Goal: Information Seeking & Learning: Learn about a topic

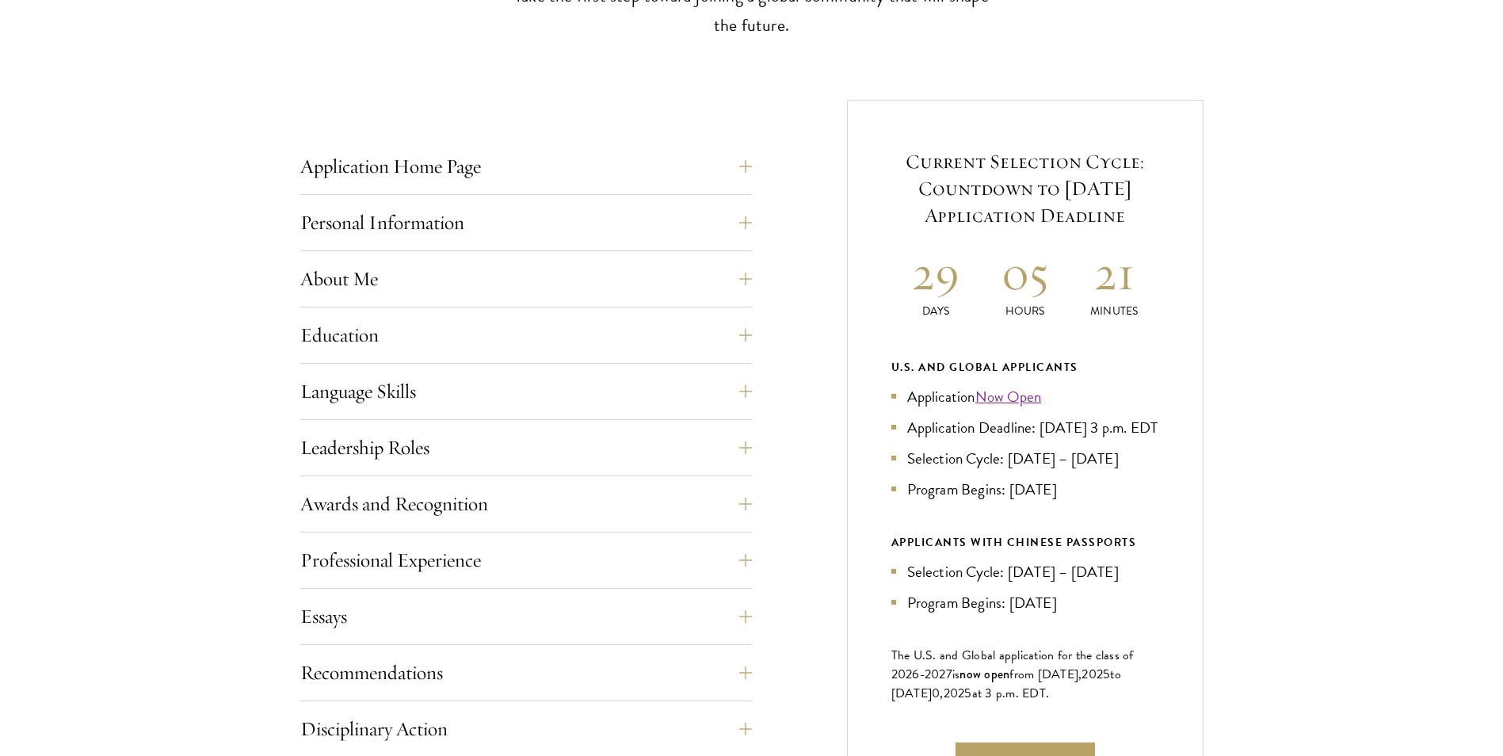
scroll to position [792, 0]
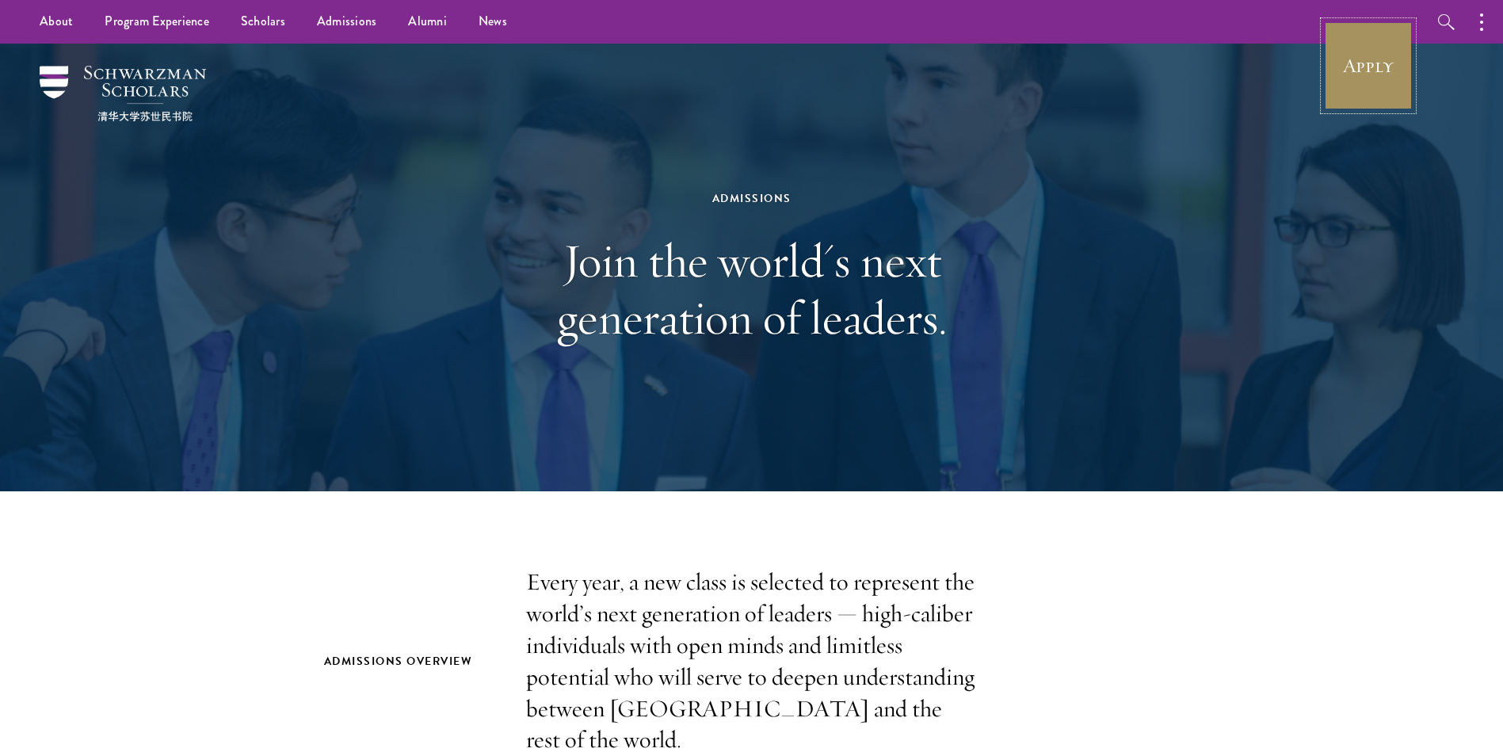
click at [1379, 82] on link "Apply" at bounding box center [1368, 65] width 89 height 89
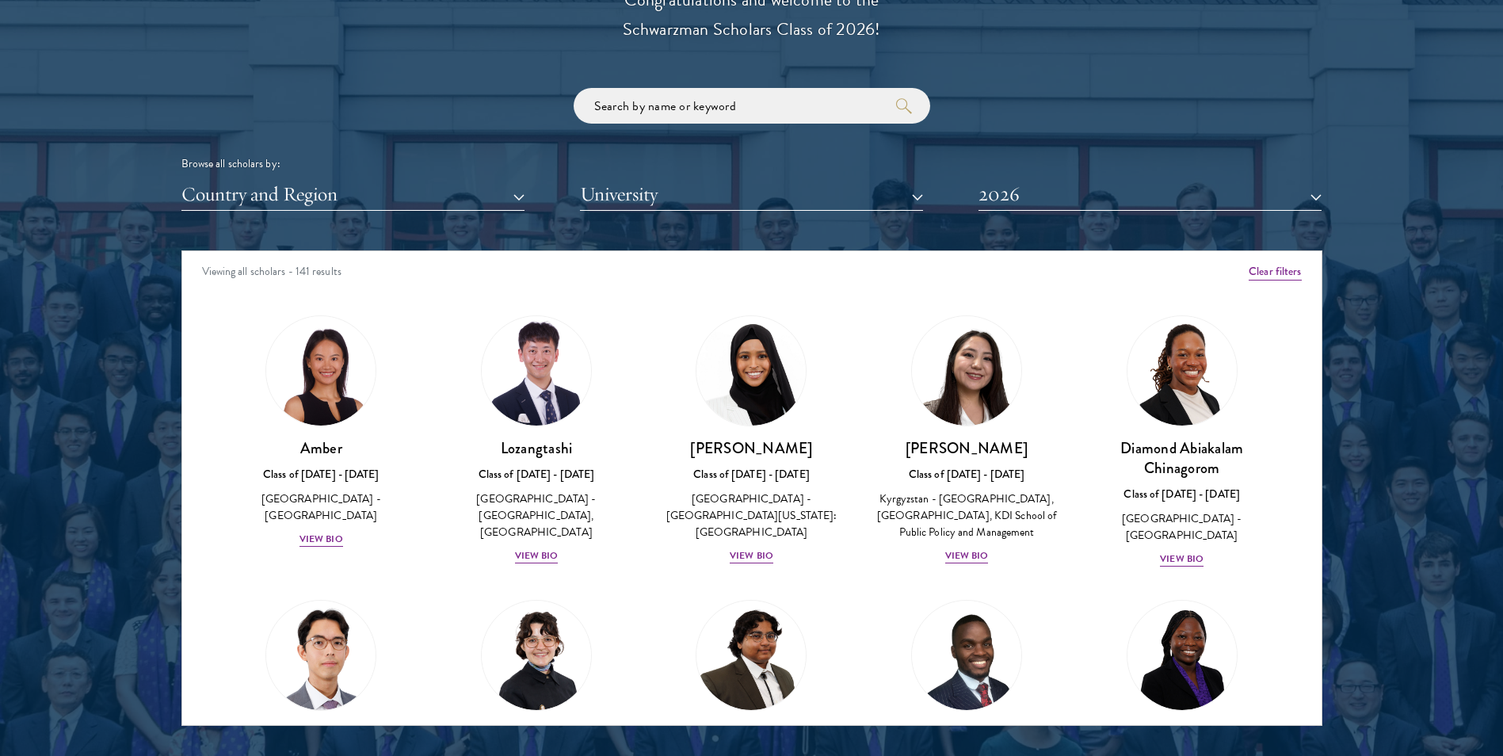
scroll to position [1902, 0]
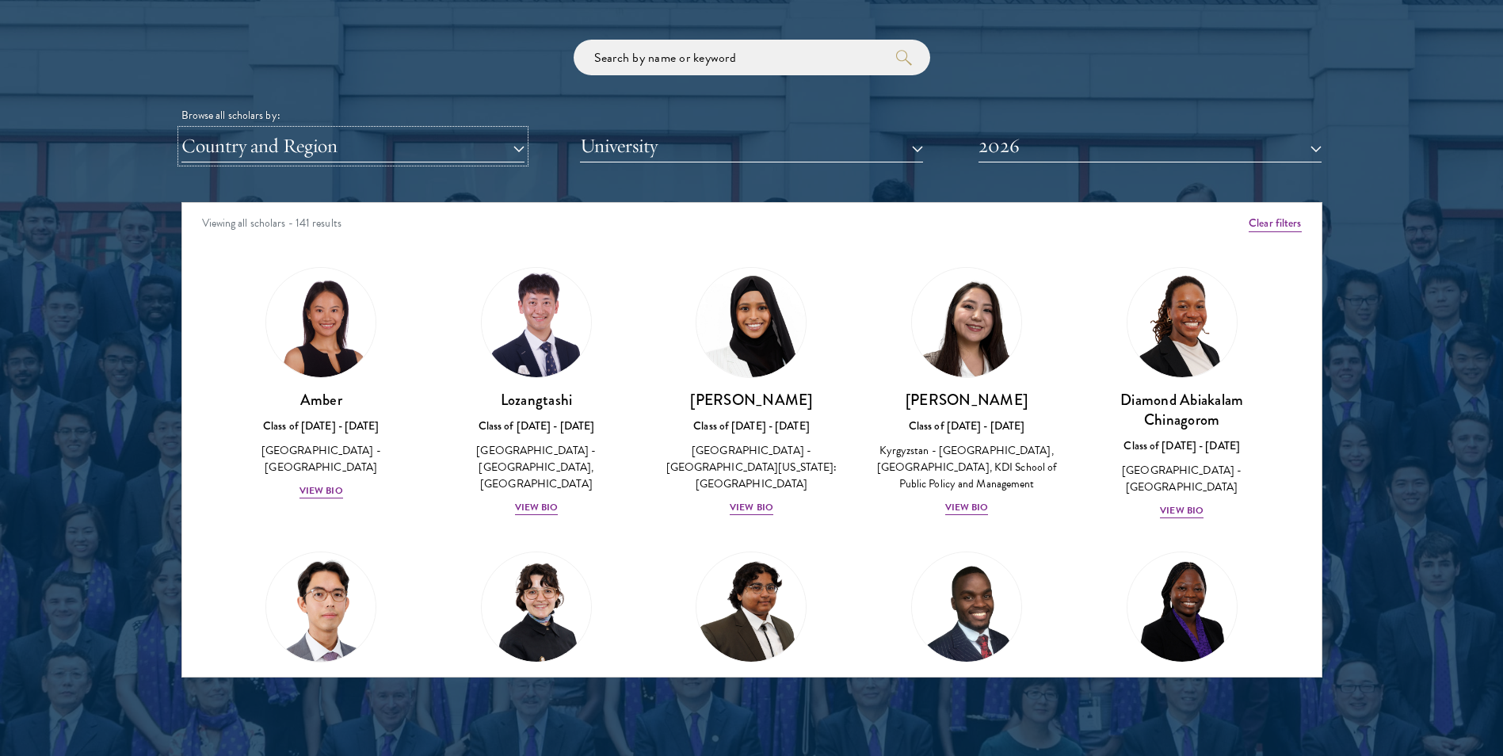
click at [417, 150] on button "Country and Region" at bounding box center [352, 146] width 343 height 32
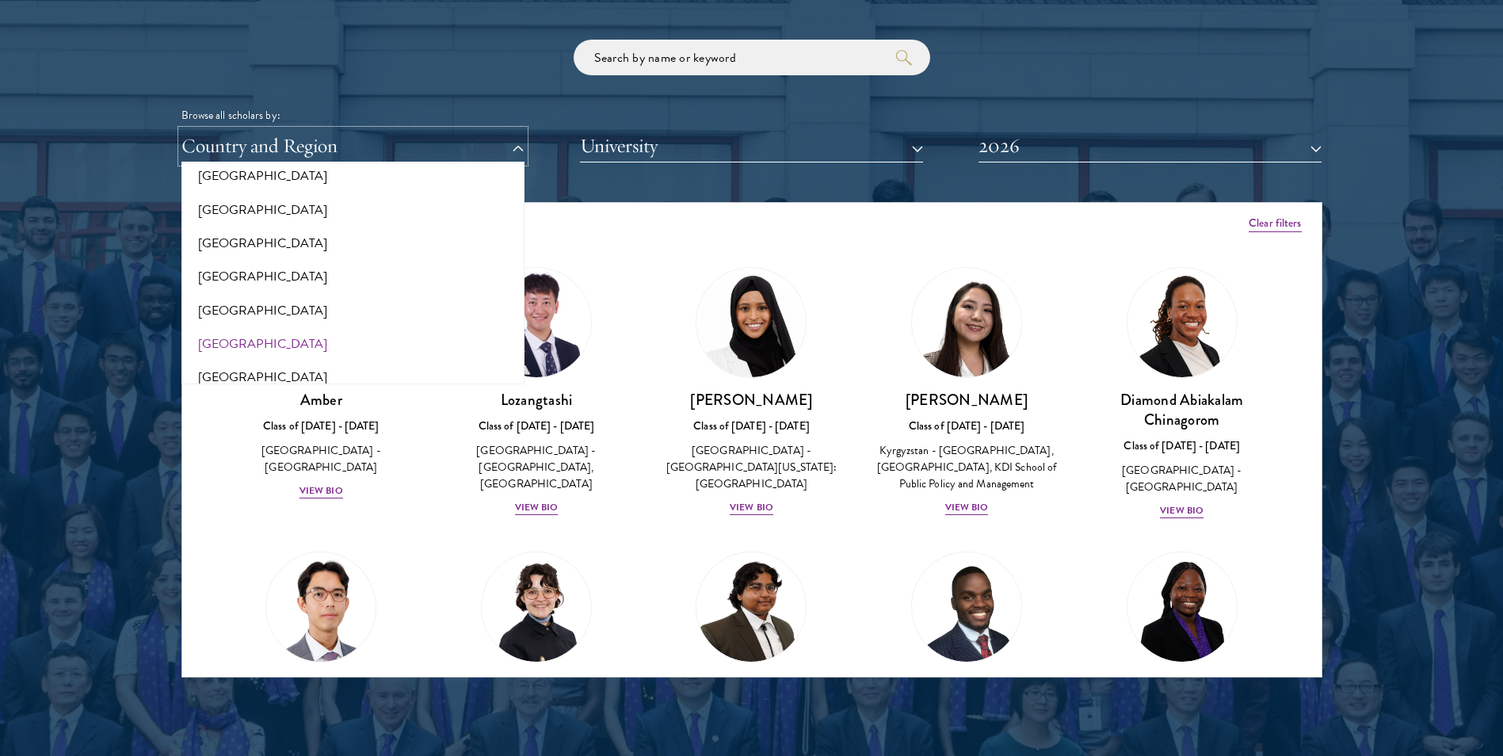
scroll to position [475, 0]
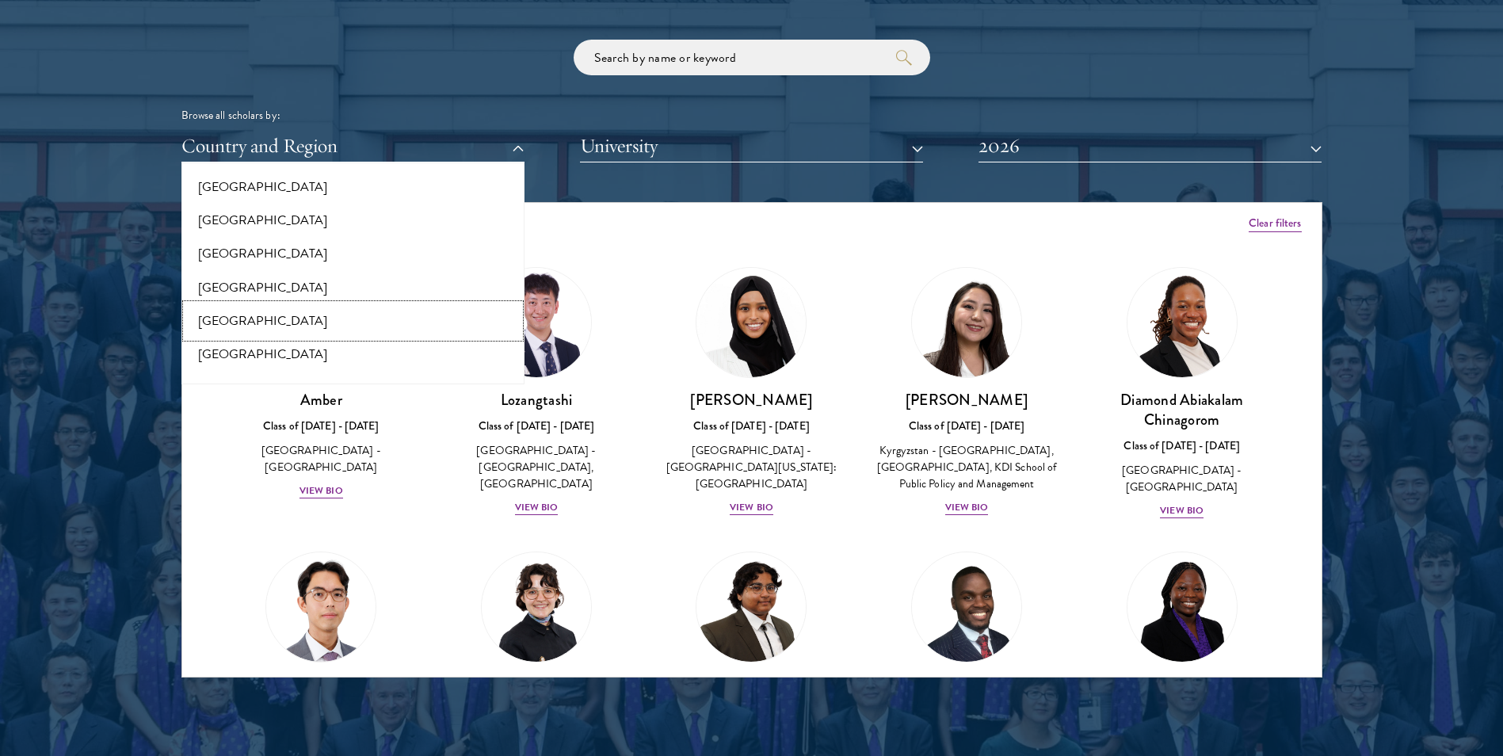
click at [240, 312] on button "[GEOGRAPHIC_DATA]" at bounding box center [353, 320] width 334 height 33
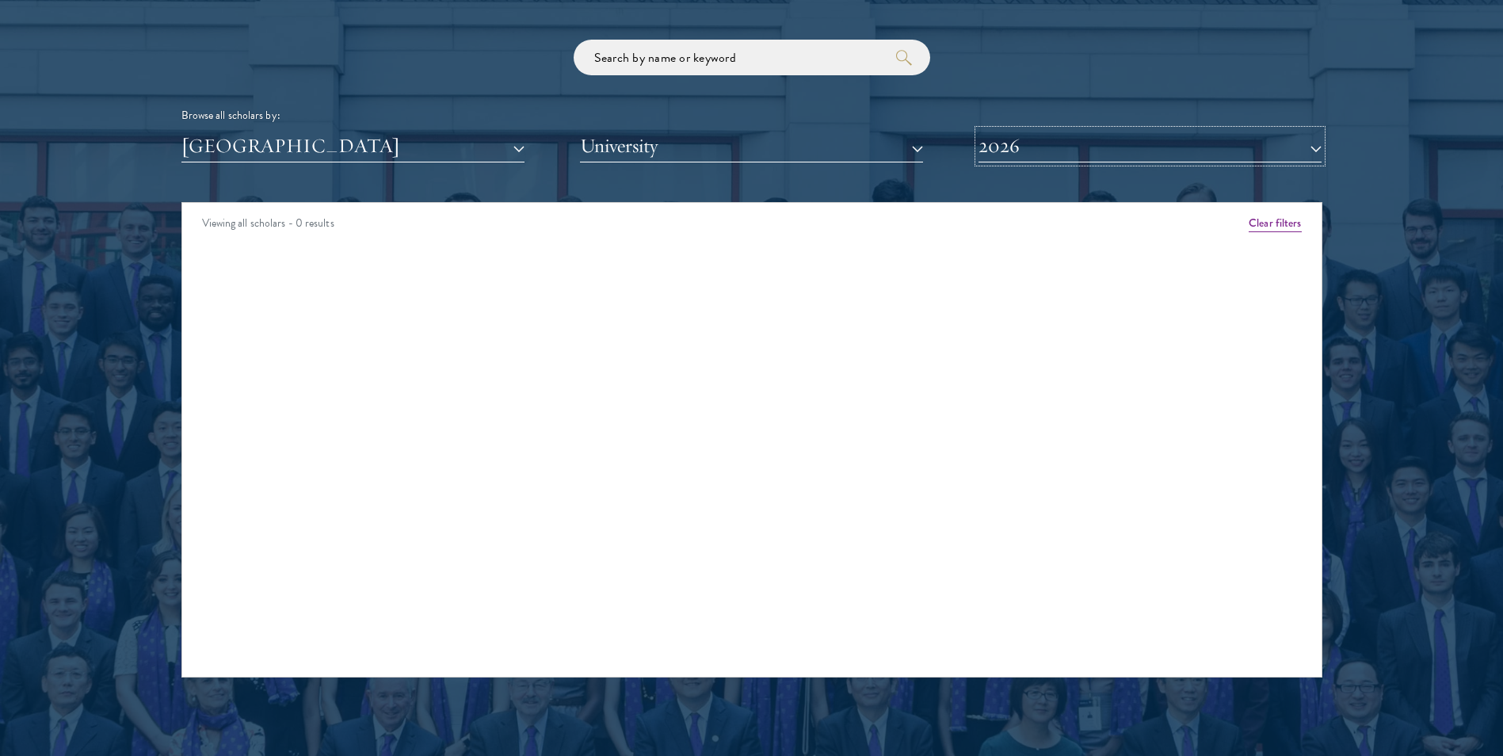
click at [1006, 134] on button "2026" at bounding box center [1150, 146] width 343 height 32
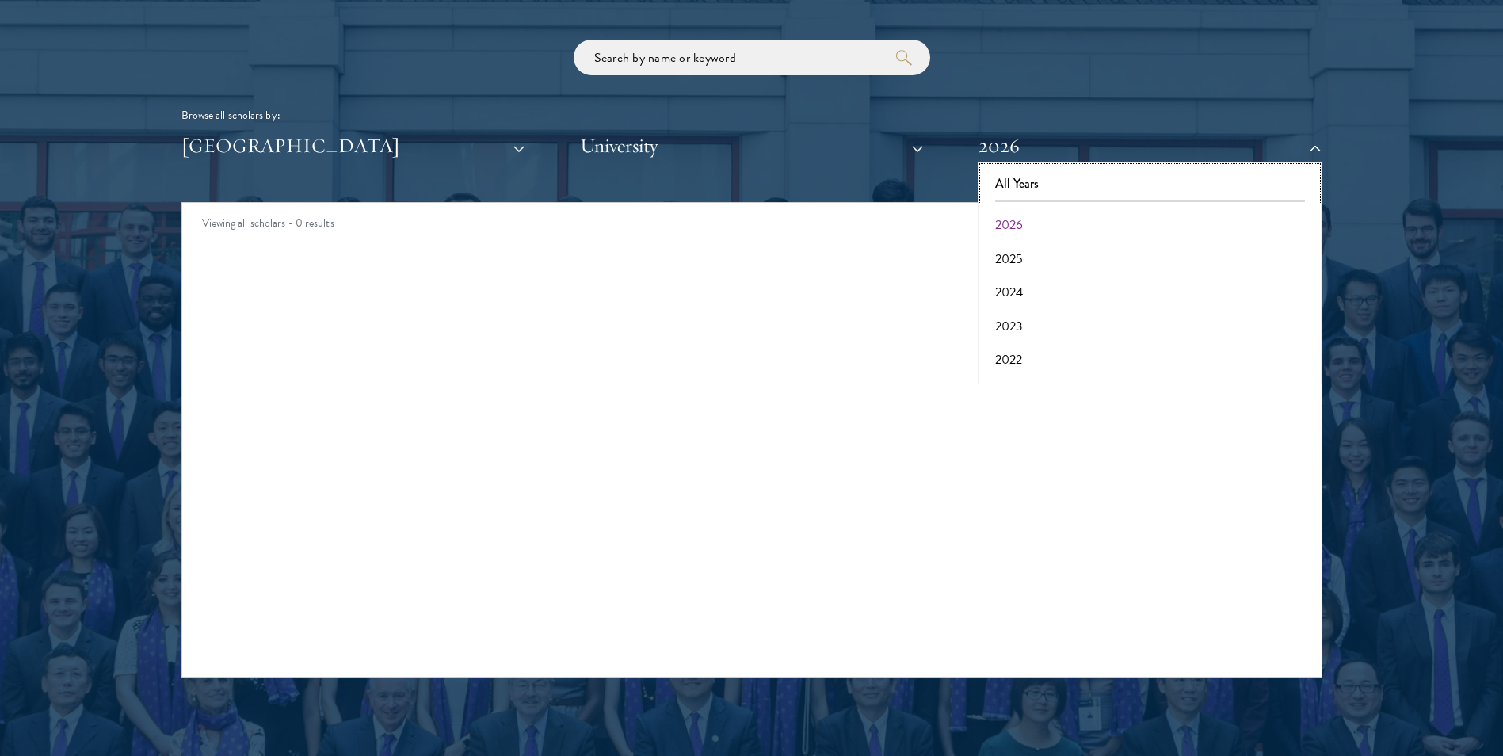
click at [1039, 179] on button "All Years" at bounding box center [1150, 183] width 334 height 33
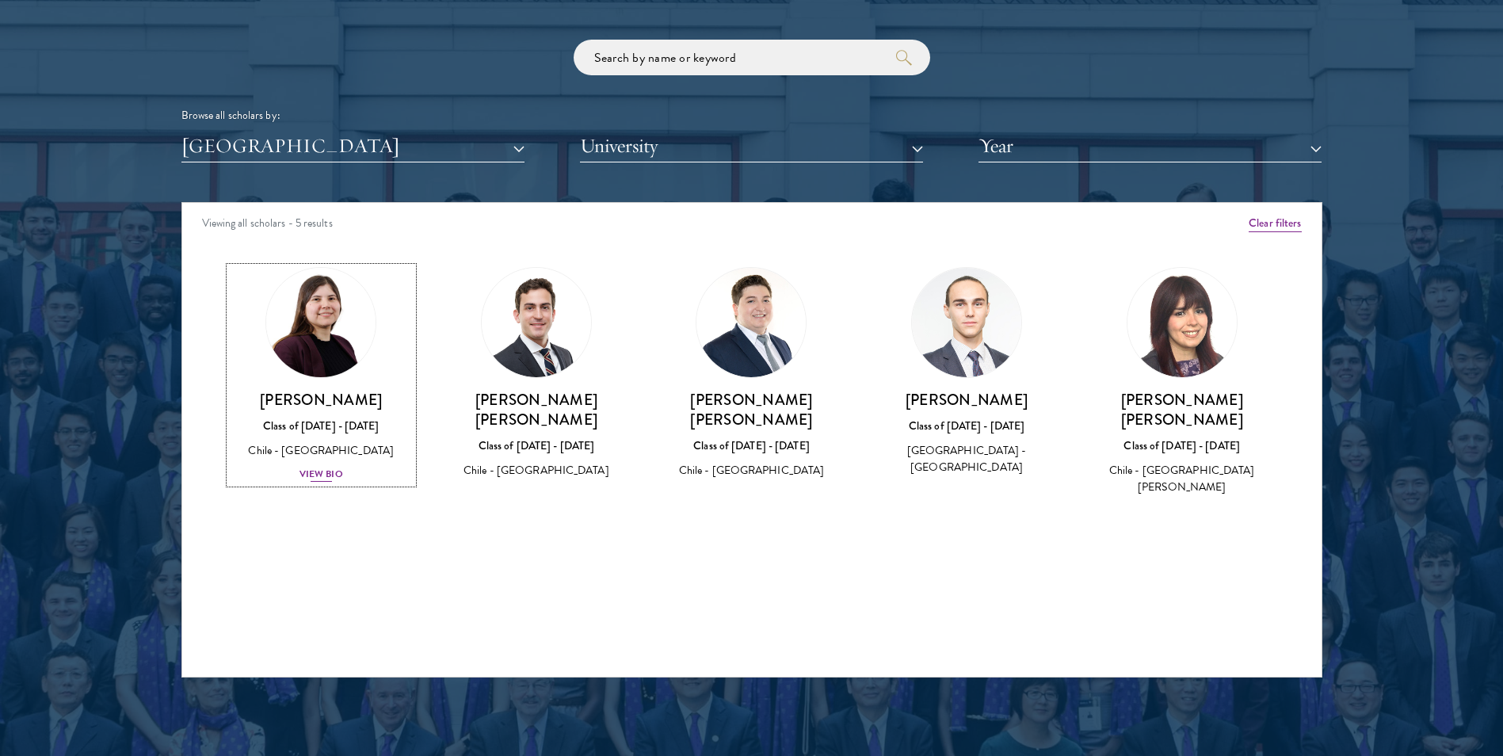
click at [326, 470] on div "View Bio" at bounding box center [322, 474] width 44 height 15
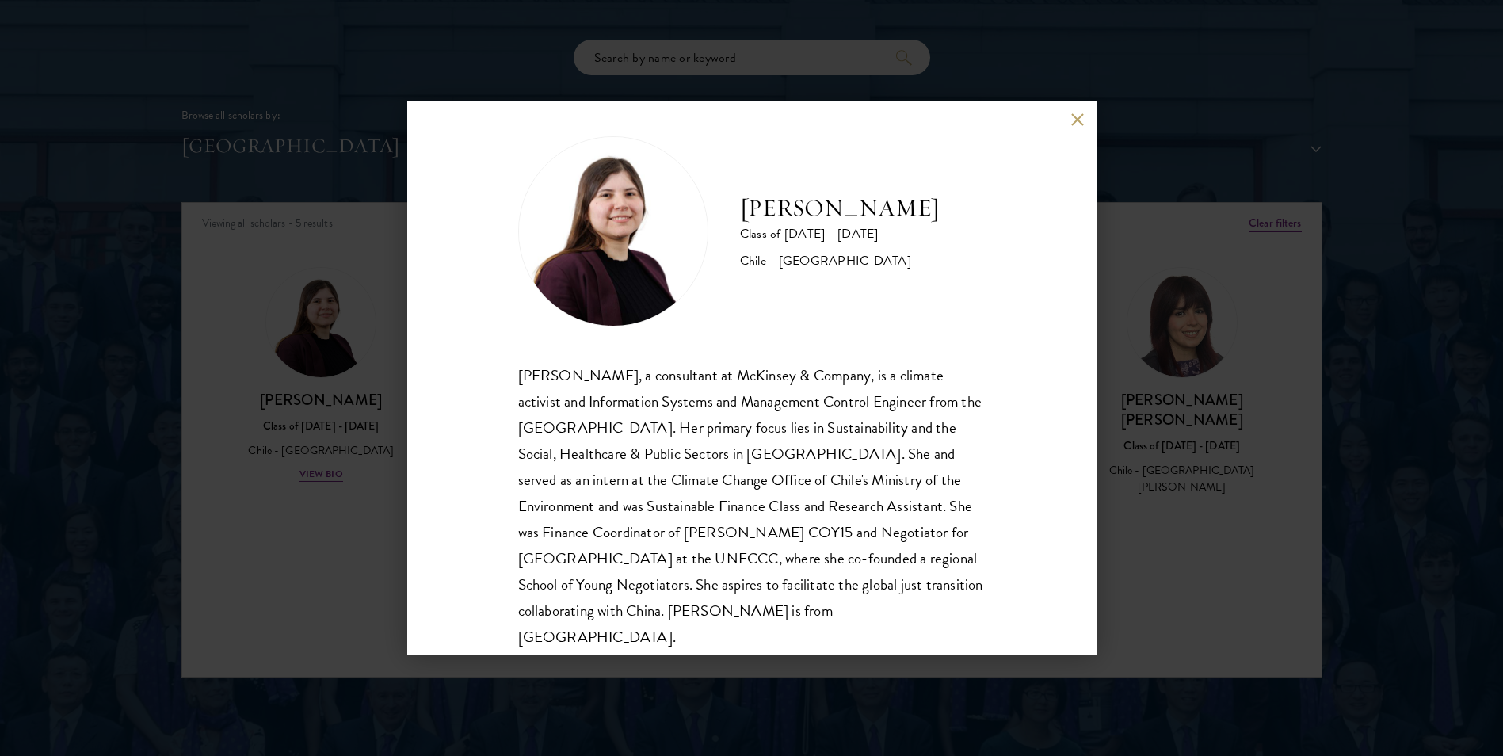
scroll to position [28, 0]
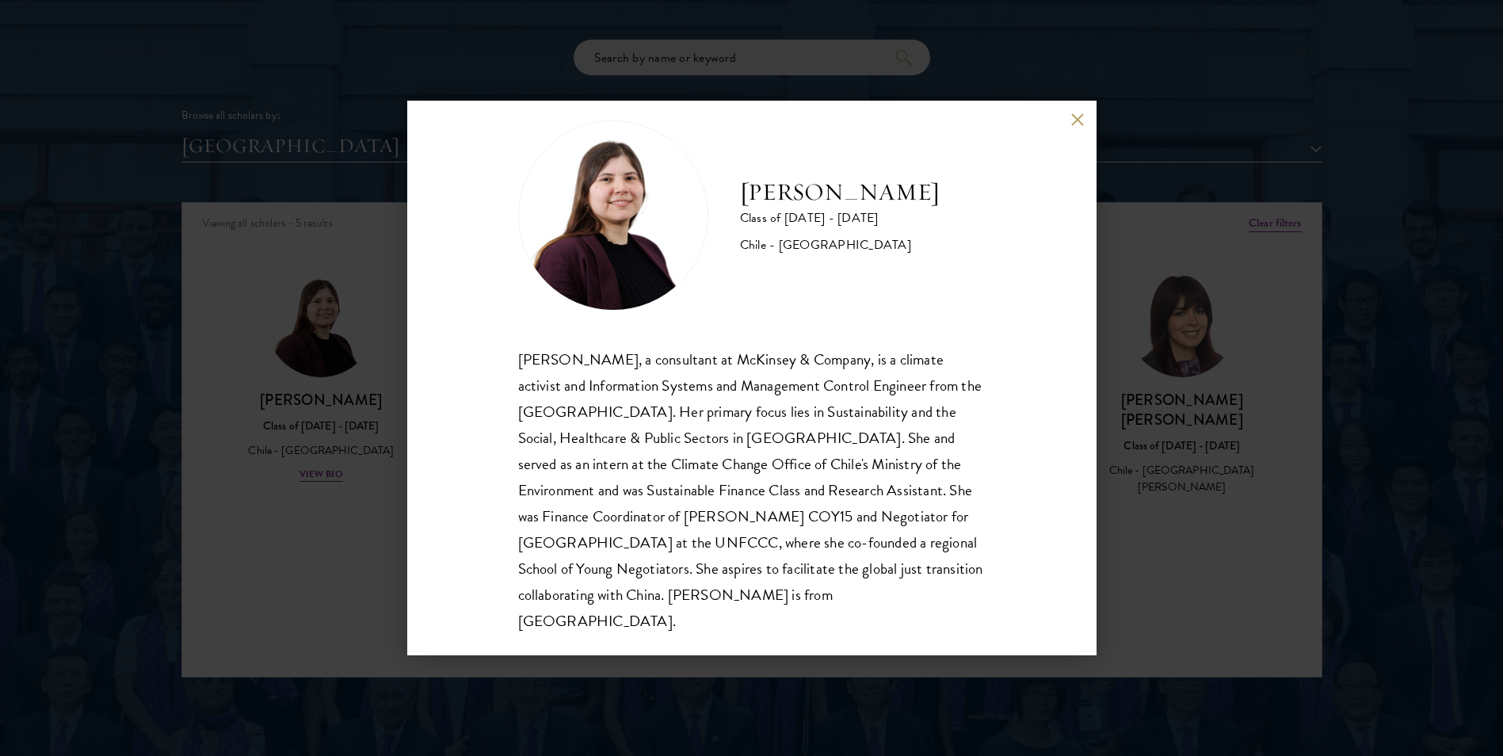
click at [291, 311] on div "[PERSON_NAME] Class of [DATE] - [DATE] [GEOGRAPHIC_DATA] - [GEOGRAPHIC_DATA] [P…" at bounding box center [751, 378] width 1503 height 756
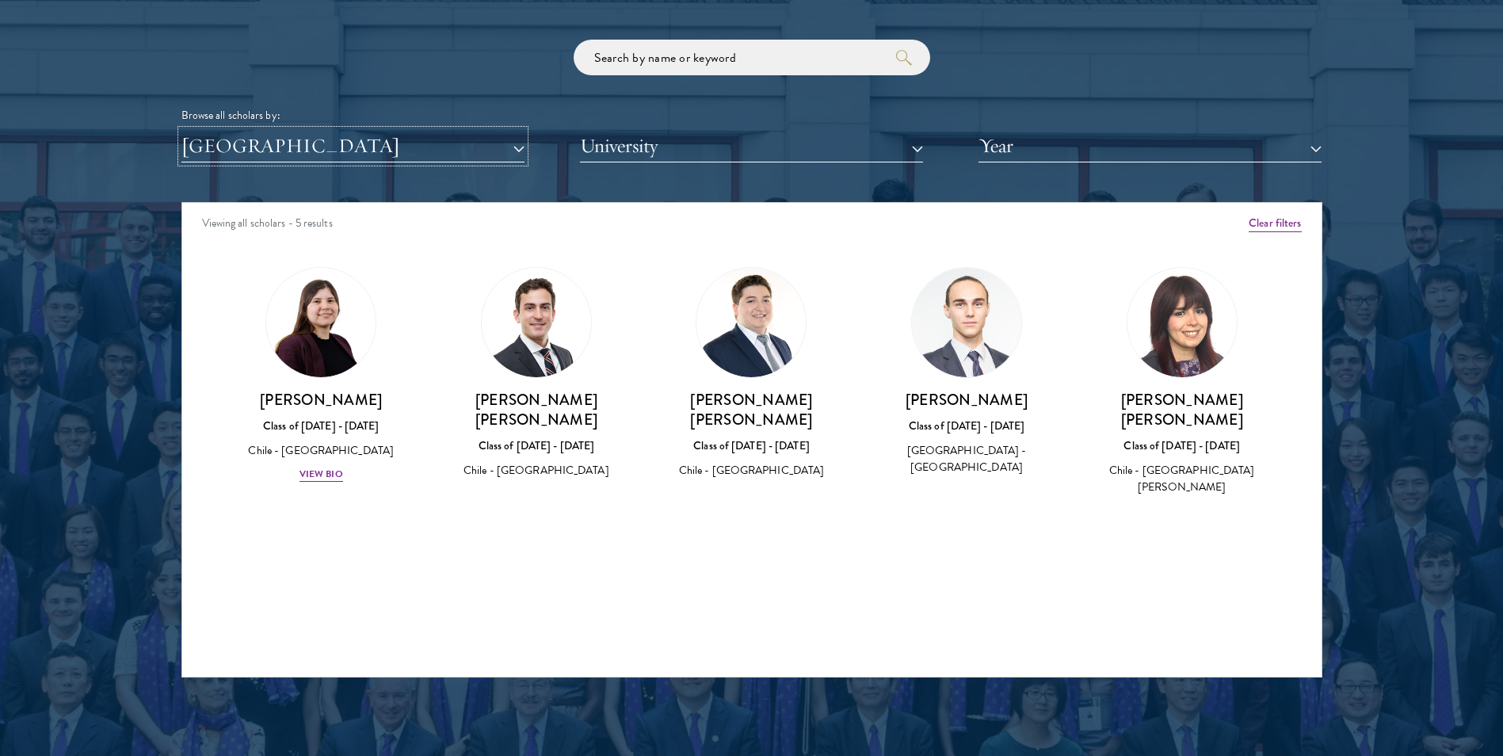
click at [474, 152] on button "[GEOGRAPHIC_DATA]" at bounding box center [352, 146] width 343 height 32
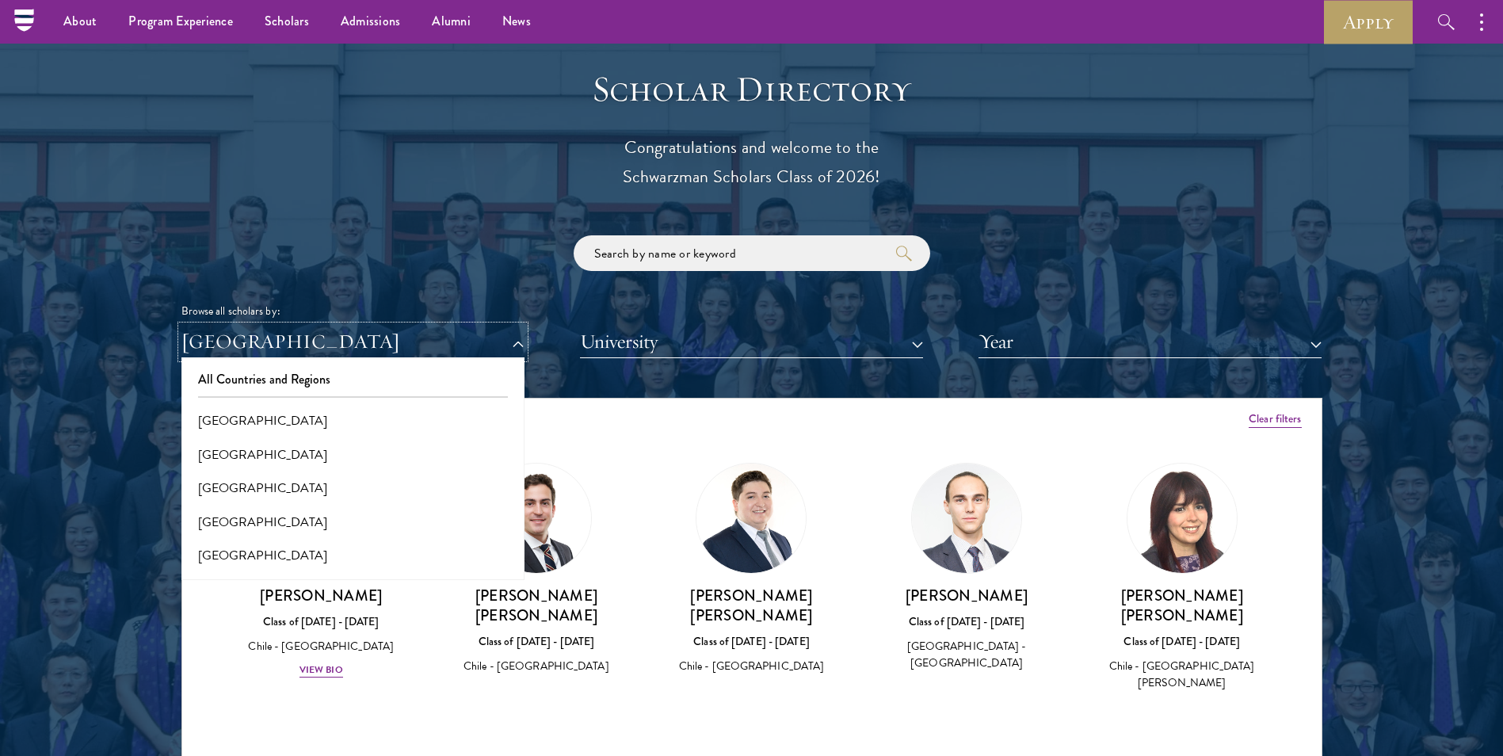
scroll to position [1664, 0]
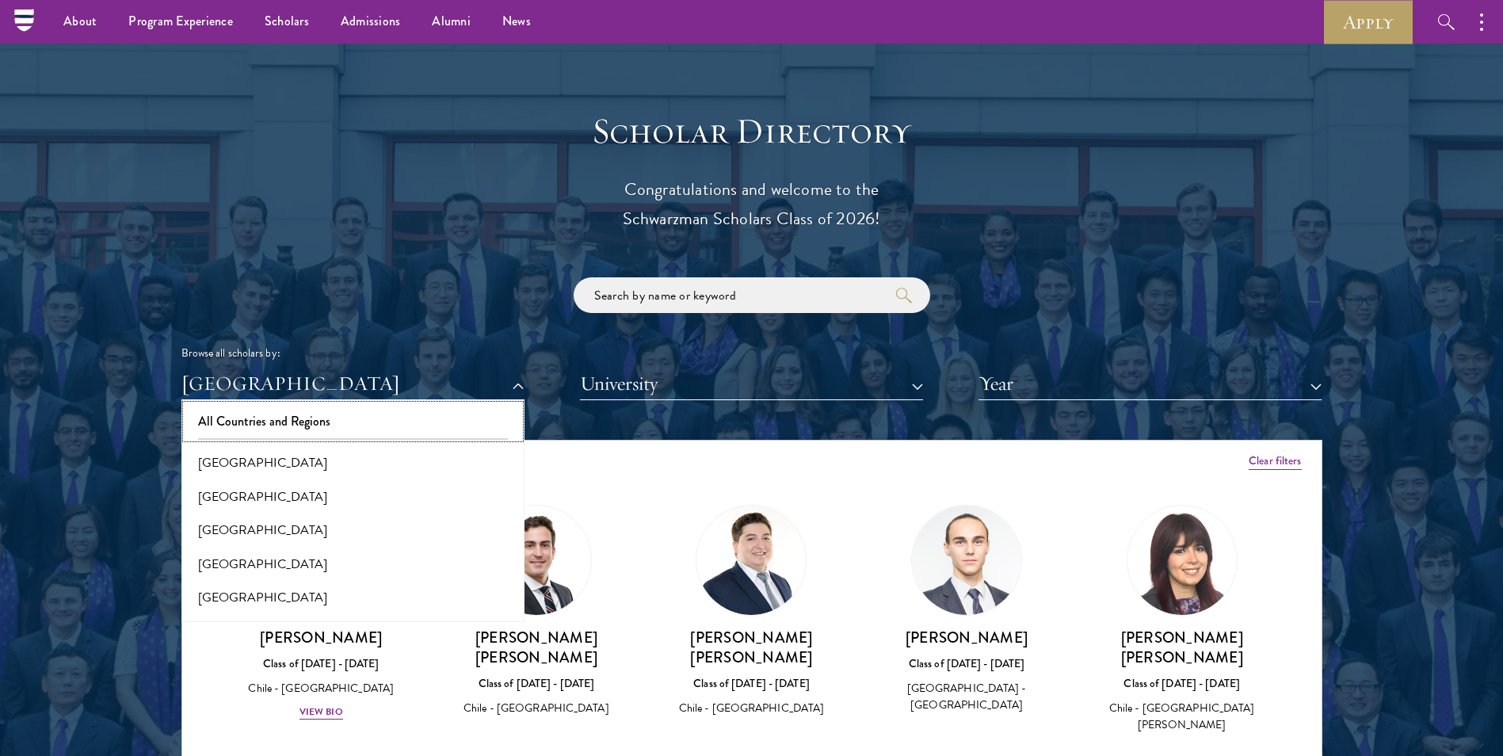
click at [340, 429] on button "All Countries and Regions" at bounding box center [353, 421] width 334 height 33
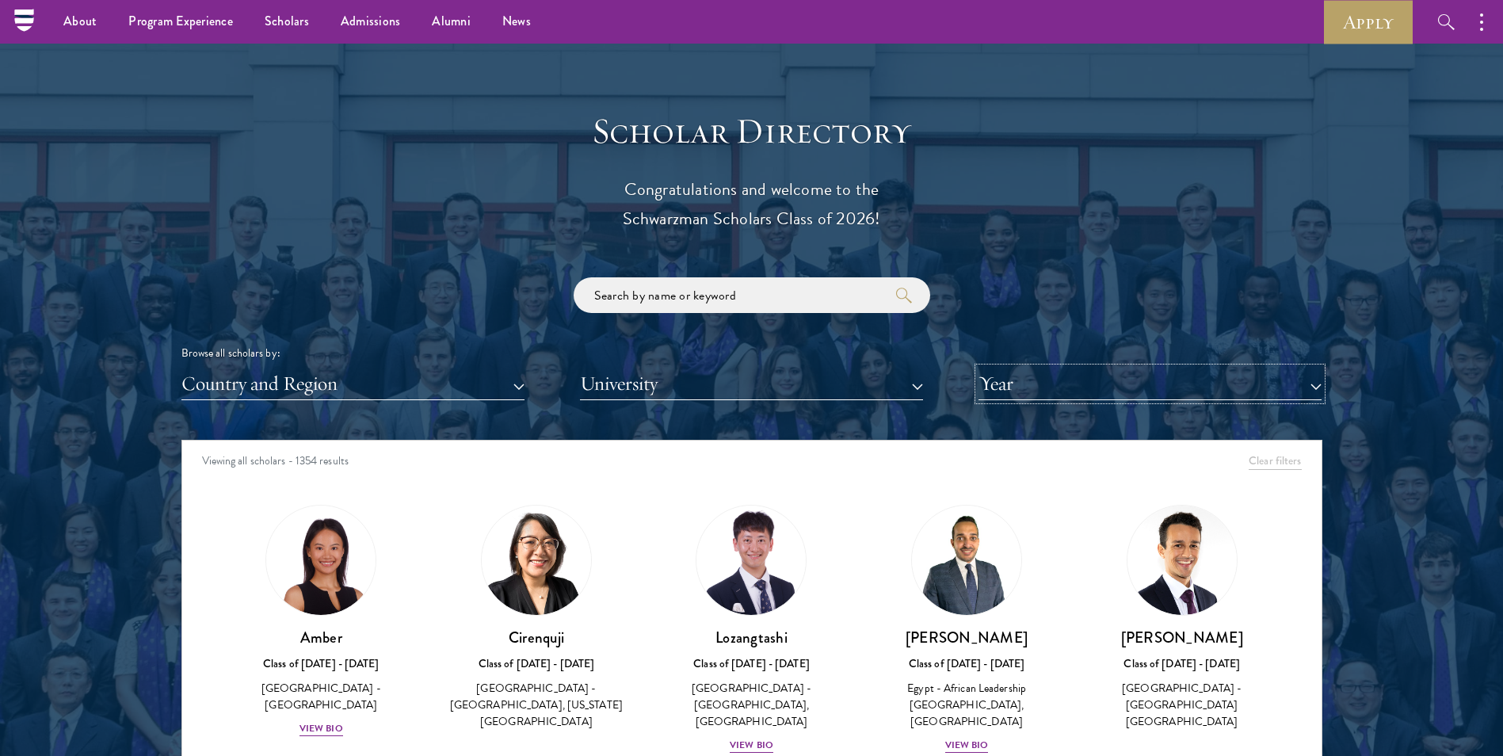
click at [1069, 391] on button "Year" at bounding box center [1150, 384] width 343 height 32
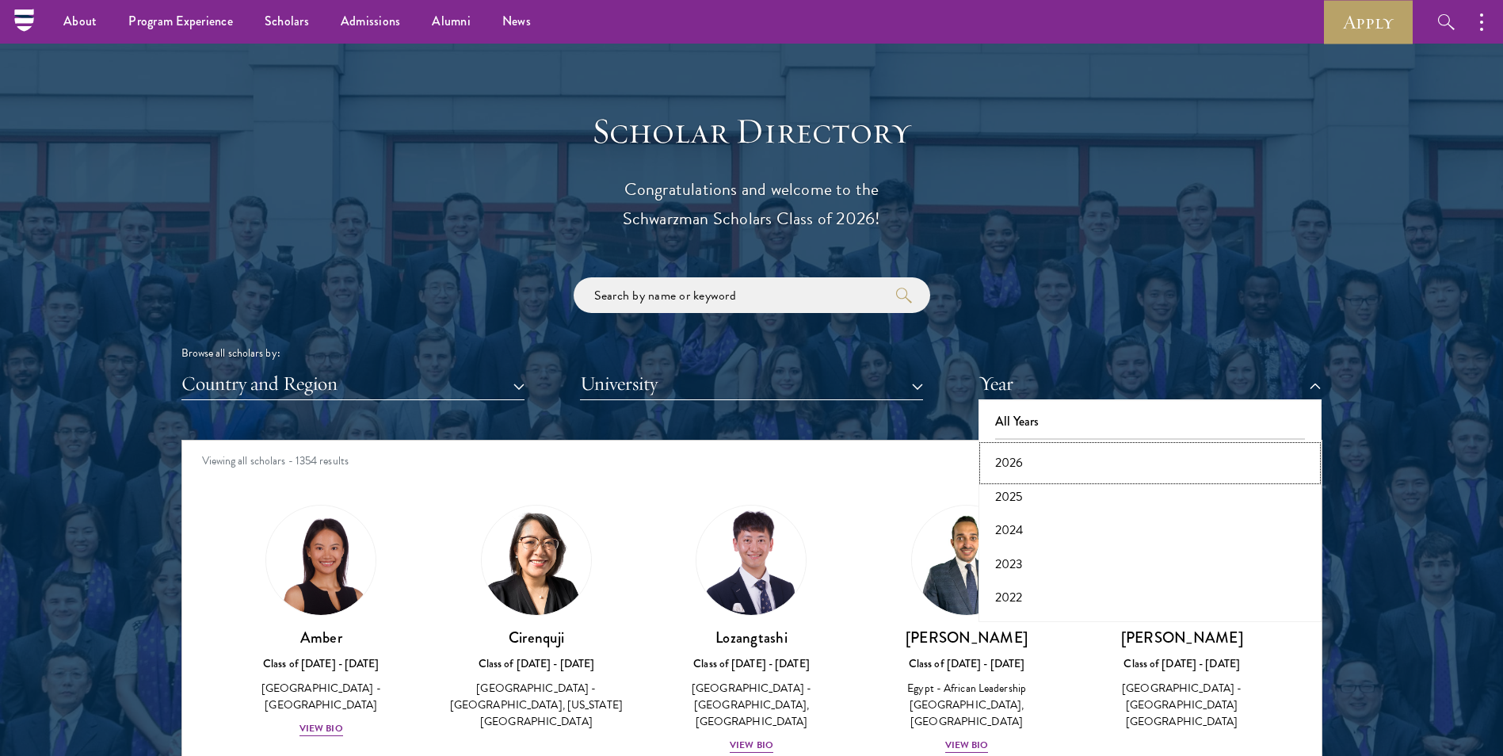
click at [1058, 464] on button "2026" at bounding box center [1150, 462] width 334 height 33
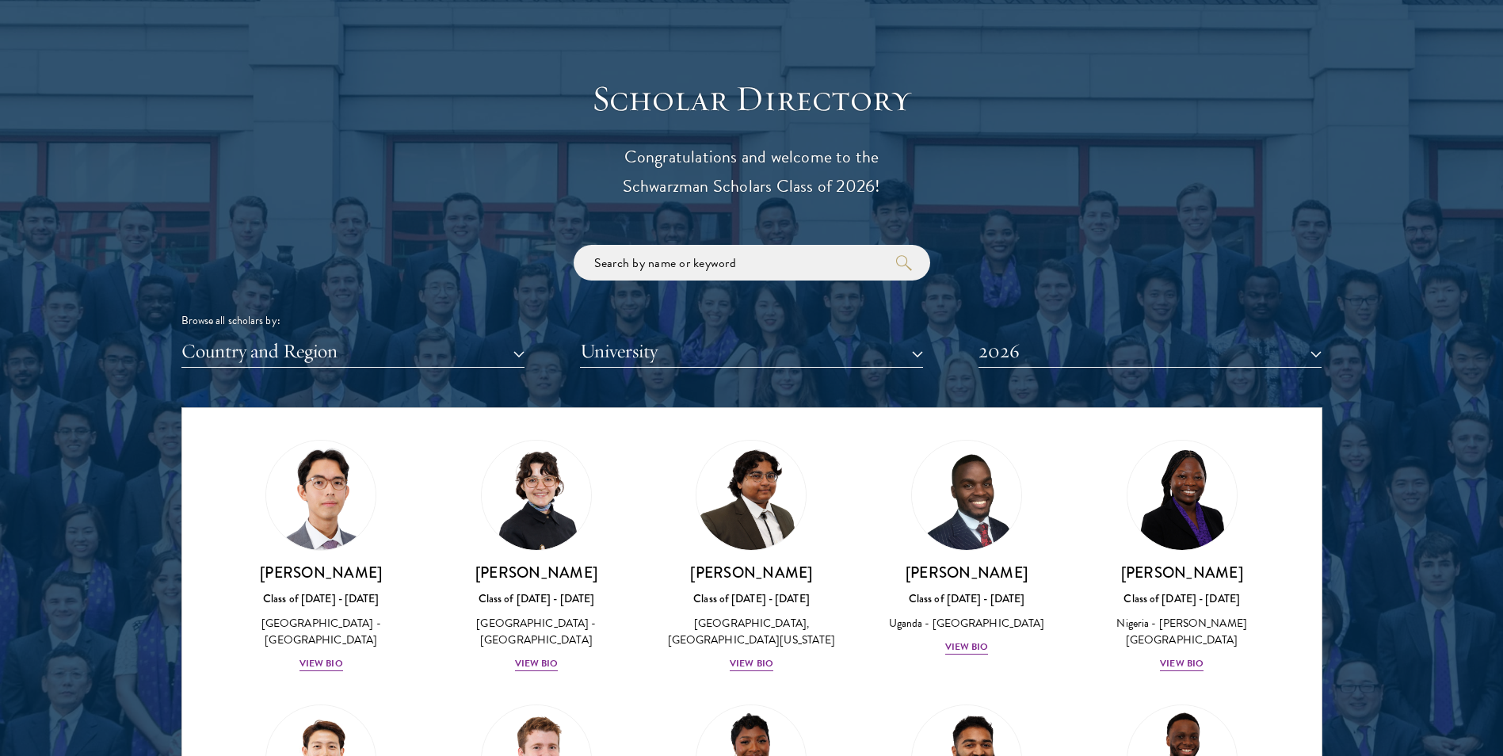
scroll to position [1902, 0]
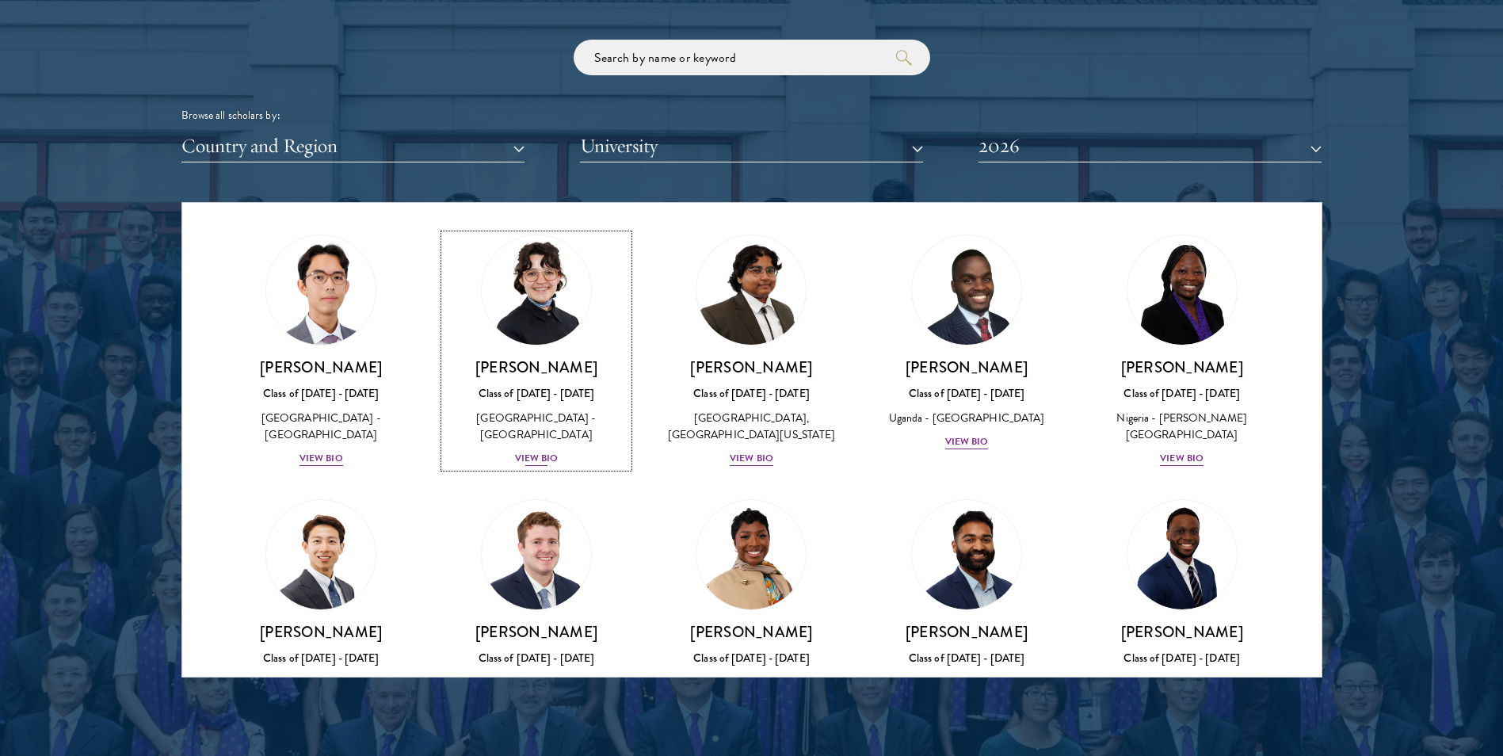
click at [533, 466] on div "View Bio" at bounding box center [537, 458] width 44 height 15
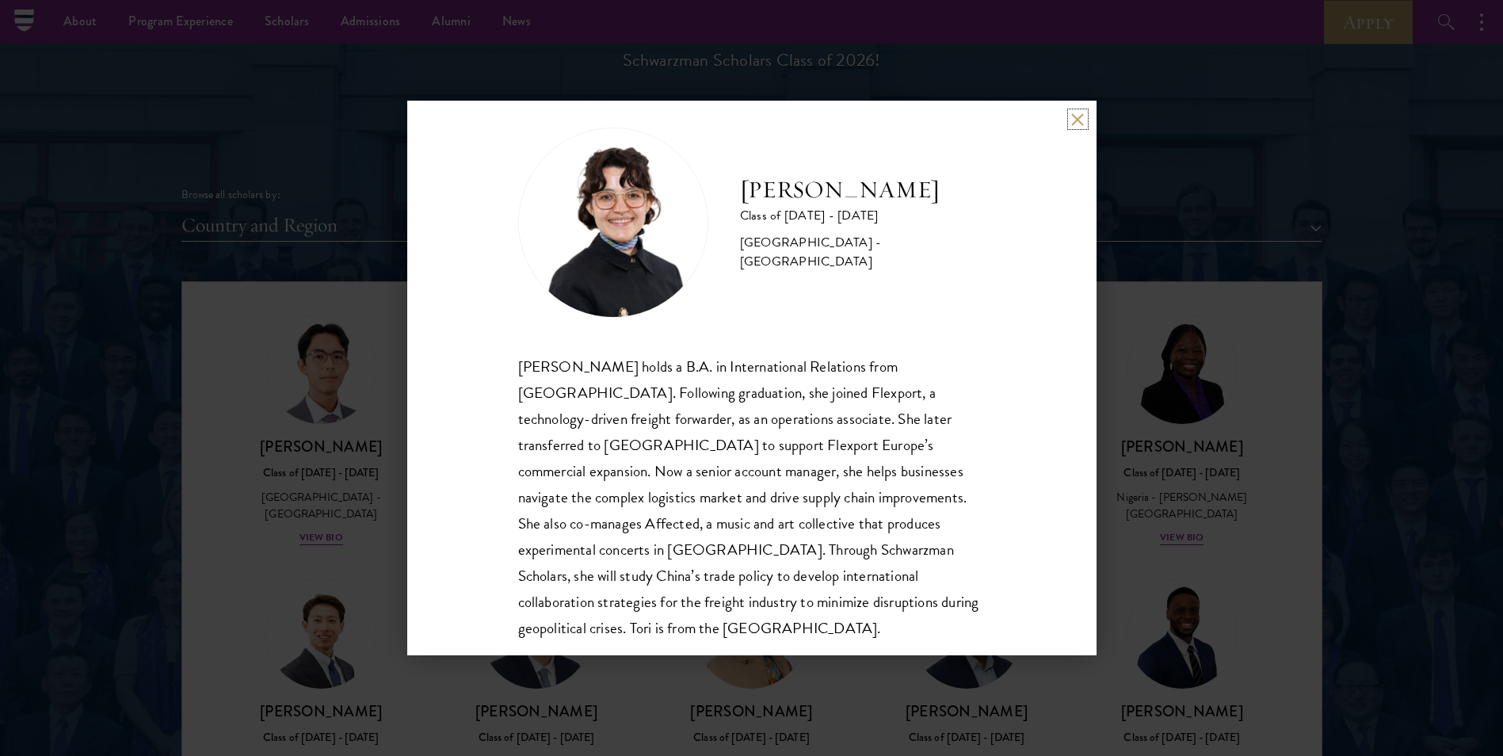
scroll to position [55, 0]
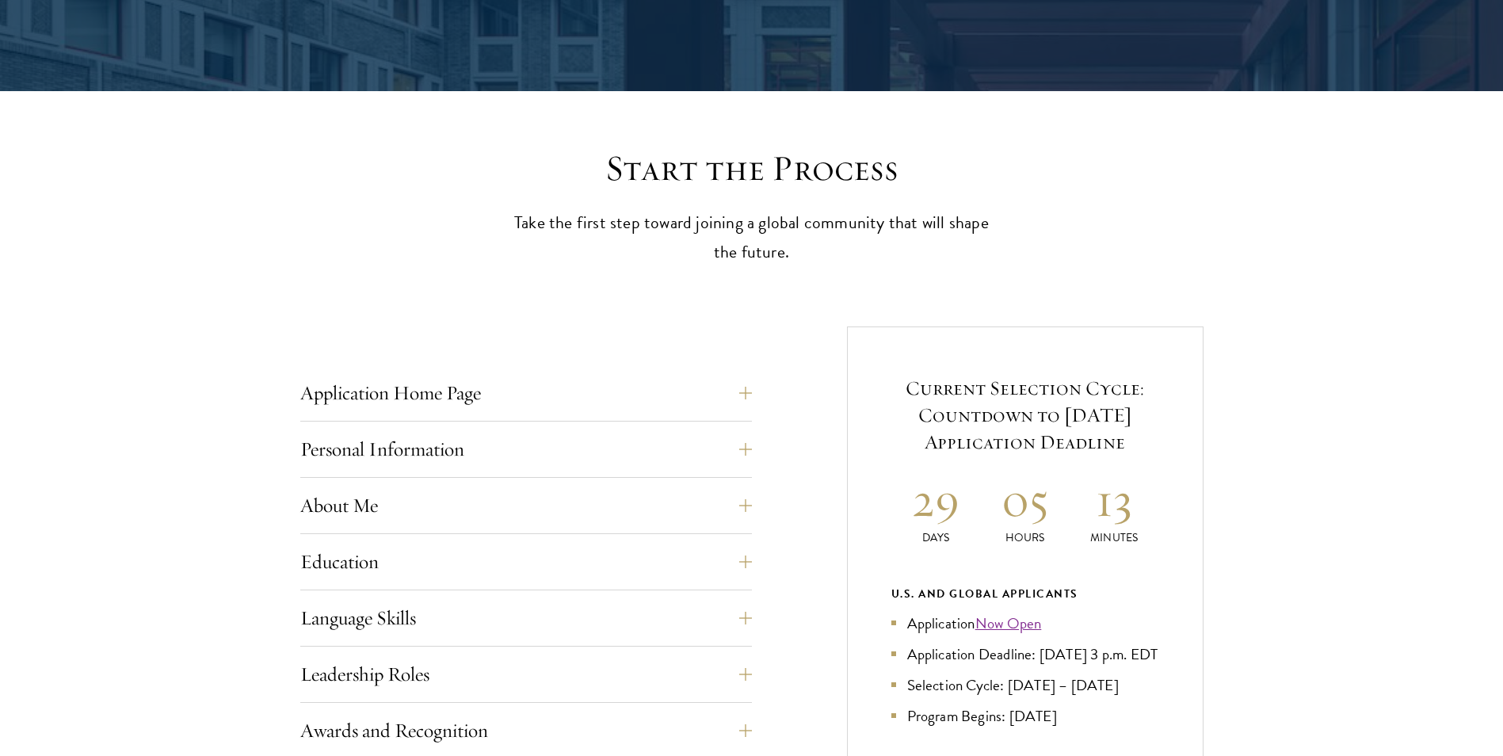
scroll to position [317, 0]
